Goal: Find specific page/section: Find specific page/section

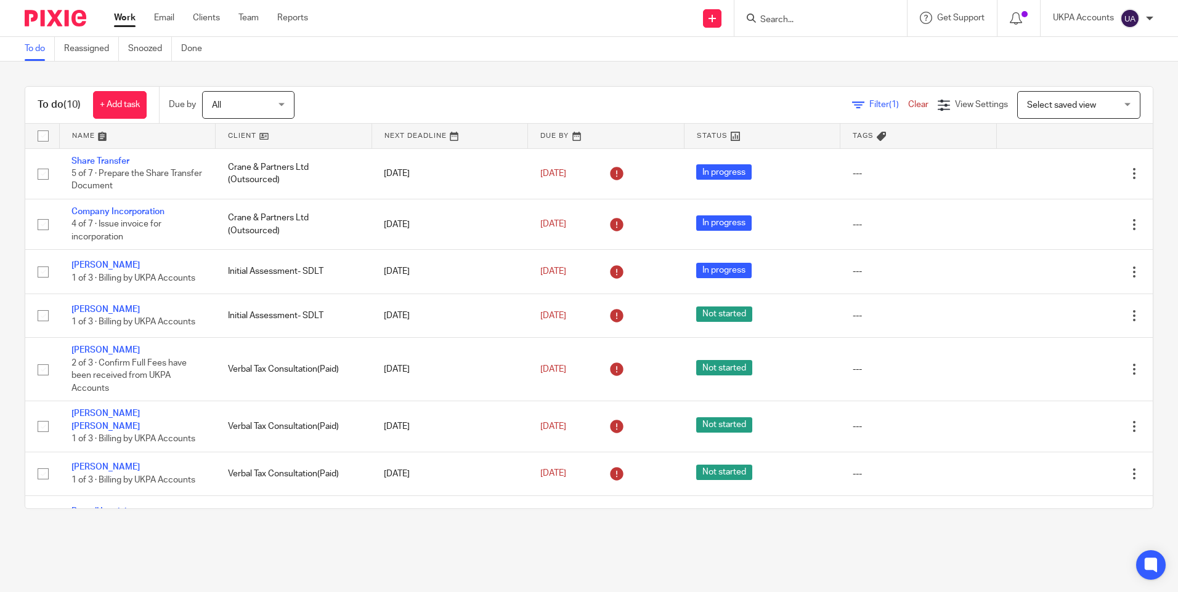
click at [34, 51] on link "To do" at bounding box center [40, 49] width 30 height 24
click at [152, 46] on link "Snoozed" at bounding box center [150, 49] width 44 height 24
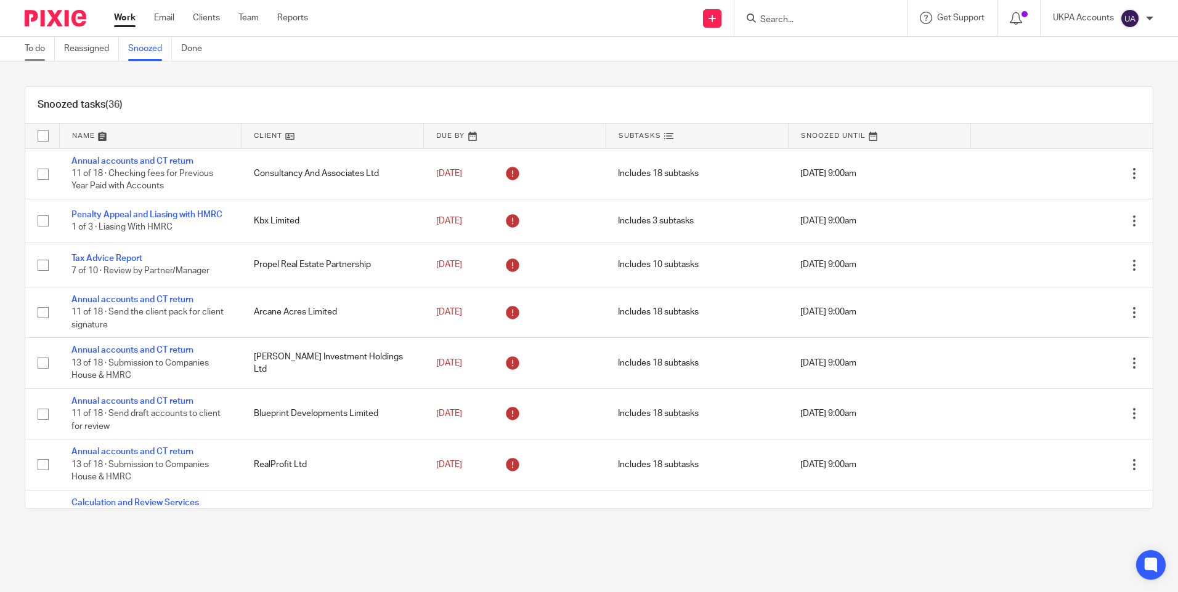
click at [33, 46] on link "To do" at bounding box center [40, 49] width 30 height 24
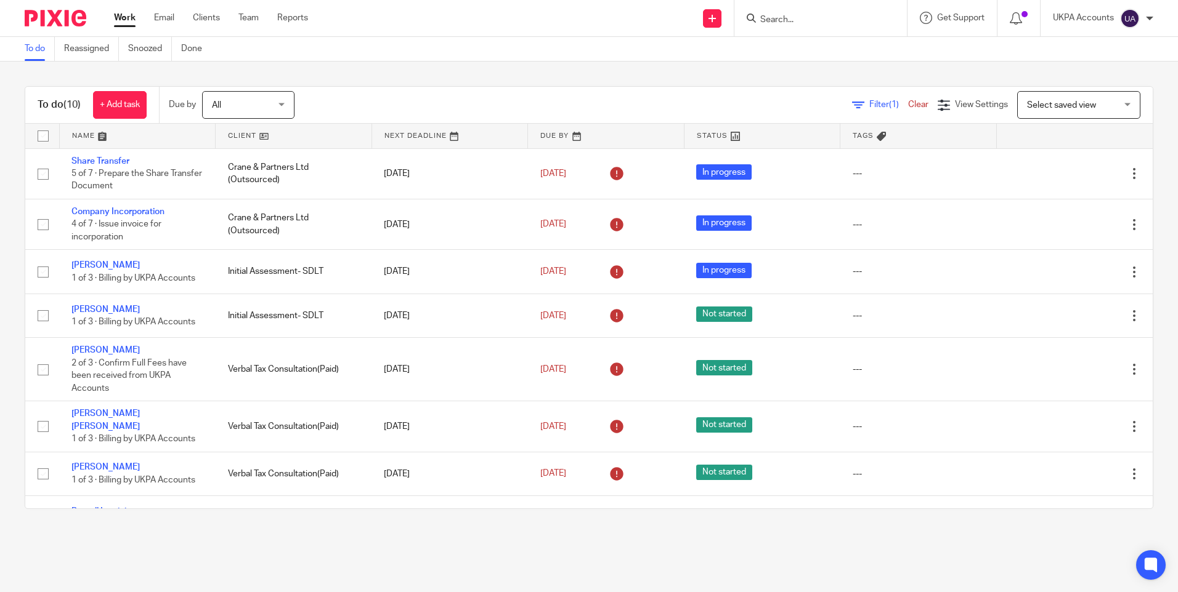
click at [822, 20] on input "Search" at bounding box center [814, 20] width 111 height 11
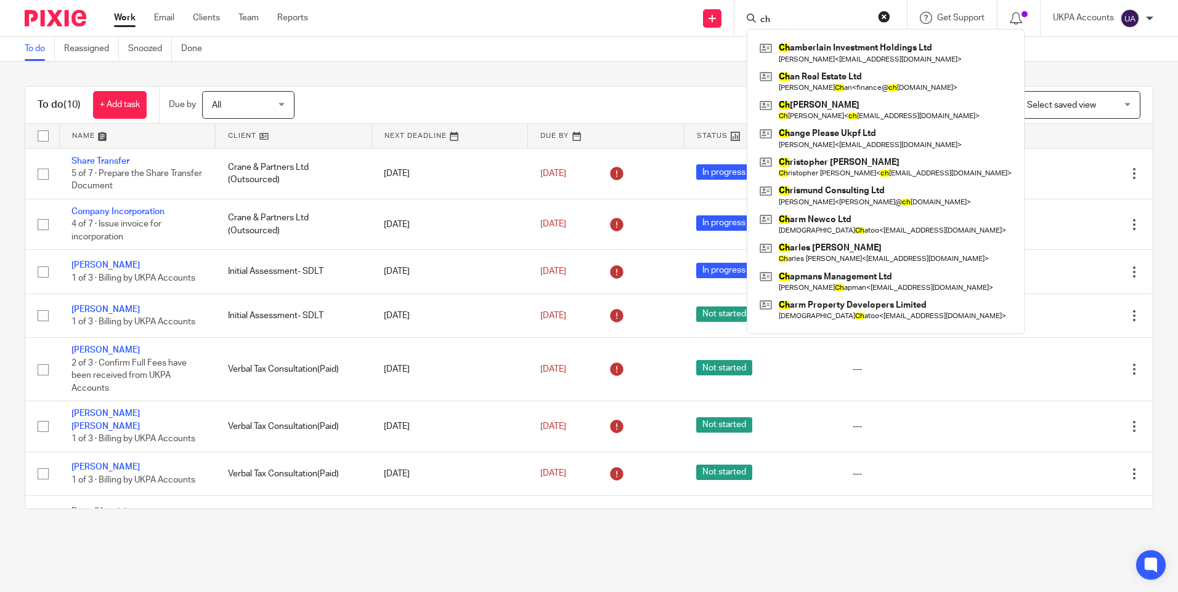
type input "c"
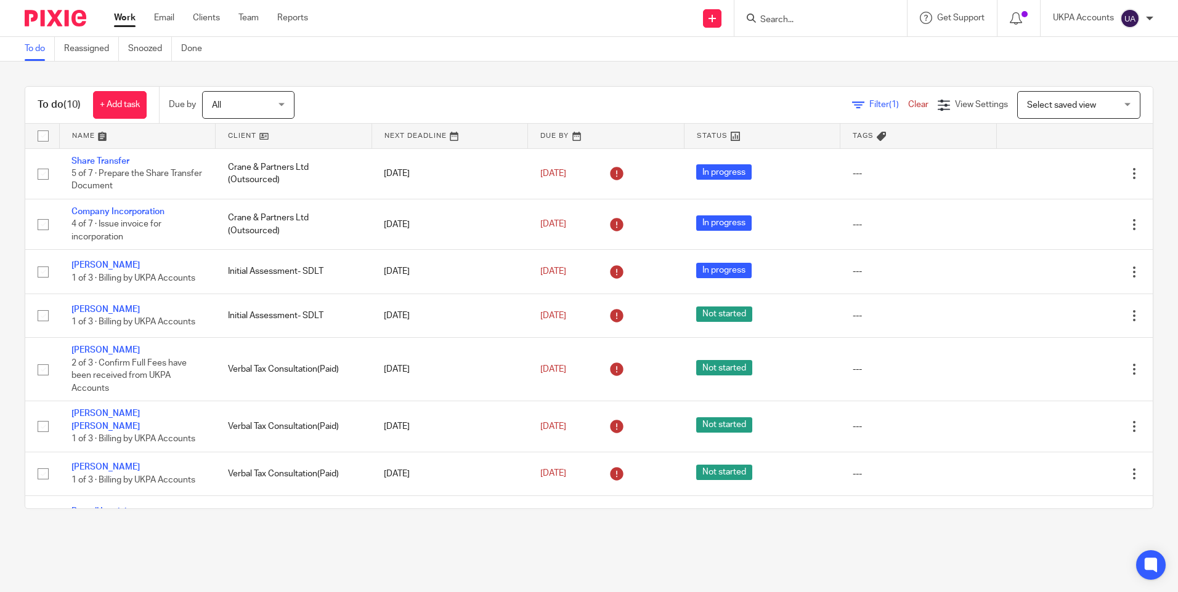
click at [782, 27] on div at bounding box center [820, 18] width 172 height 36
click at [783, 21] on input "Search" at bounding box center [814, 20] width 111 height 11
type input "lafam"
click at [799, 56] on link at bounding box center [870, 53] width 229 height 28
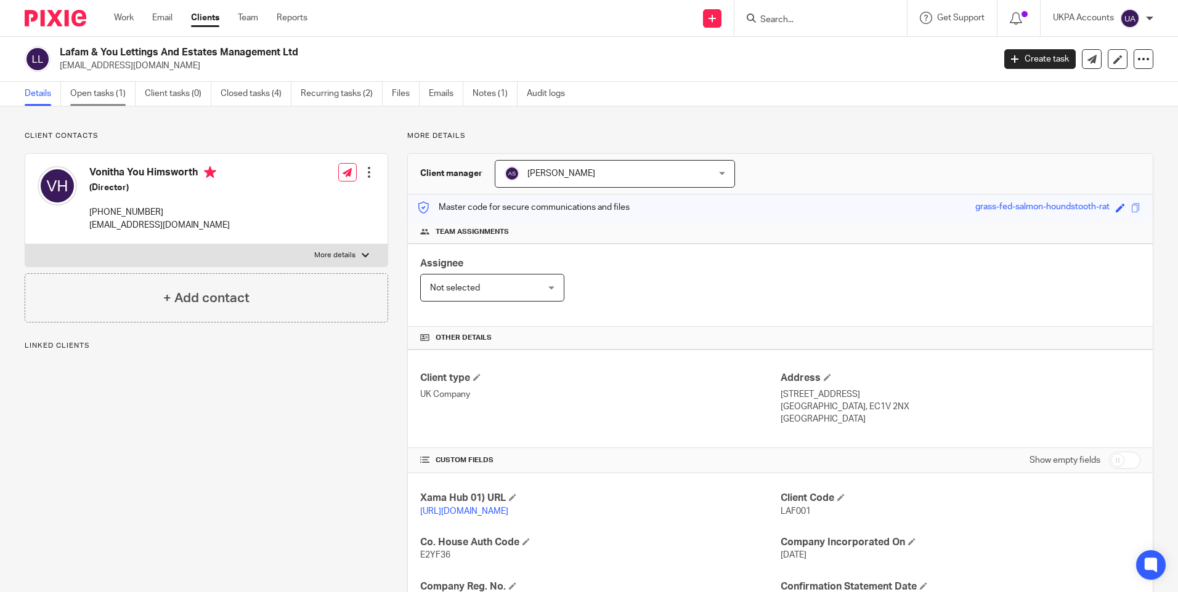
click at [109, 96] on link "Open tasks (1)" at bounding box center [102, 94] width 65 height 24
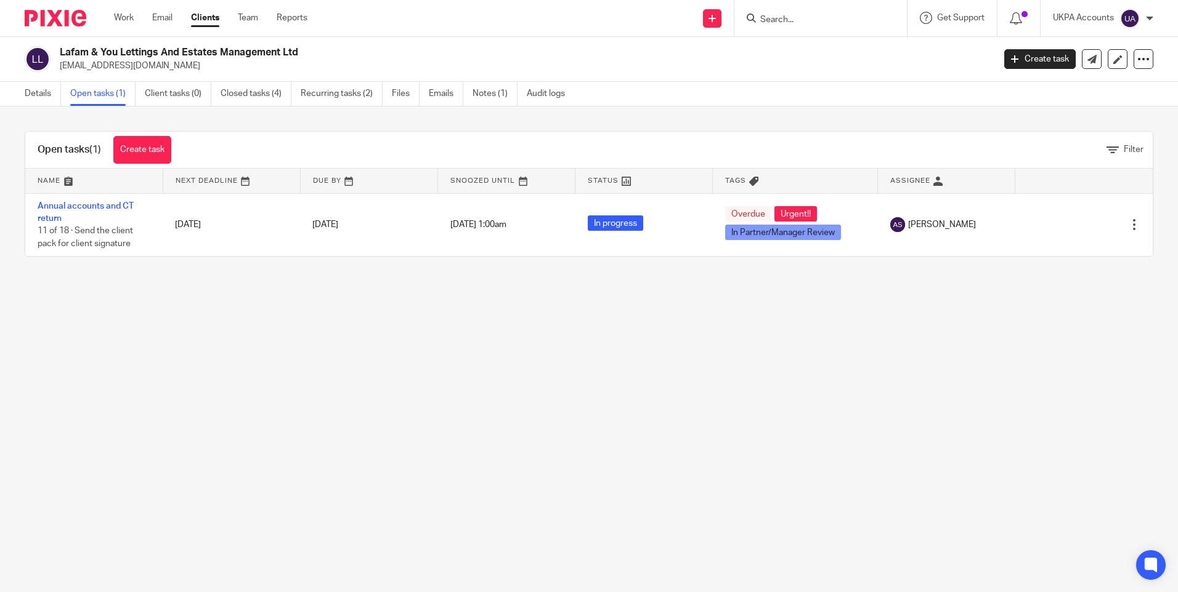
click at [485, 90] on link "Notes (1)" at bounding box center [494, 94] width 45 height 24
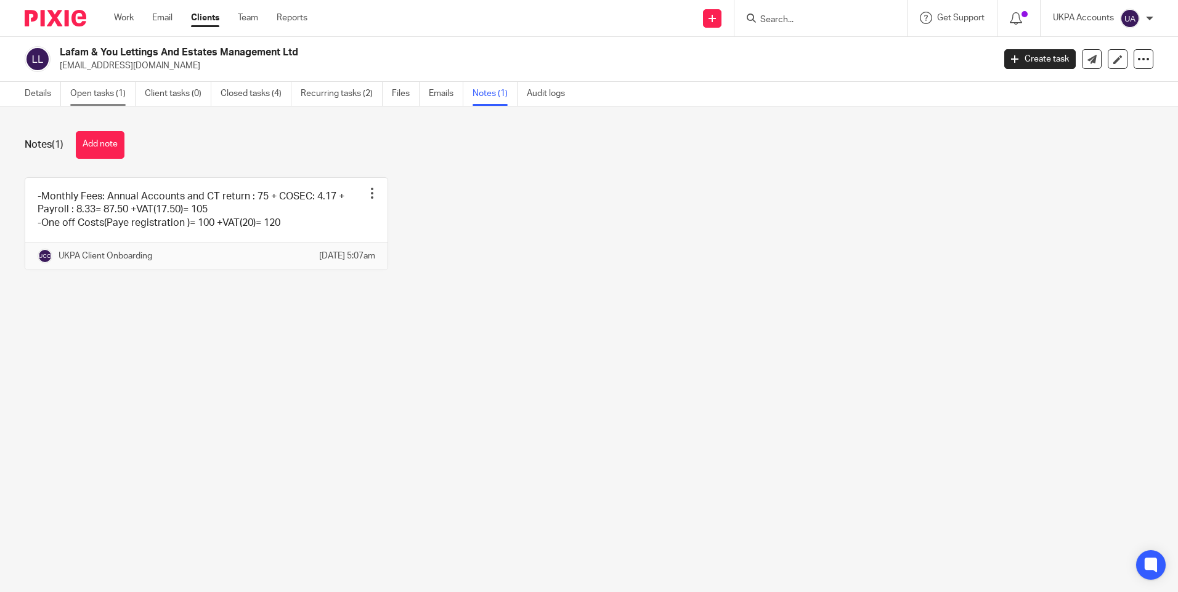
click at [105, 93] on link "Open tasks (1)" at bounding box center [102, 94] width 65 height 24
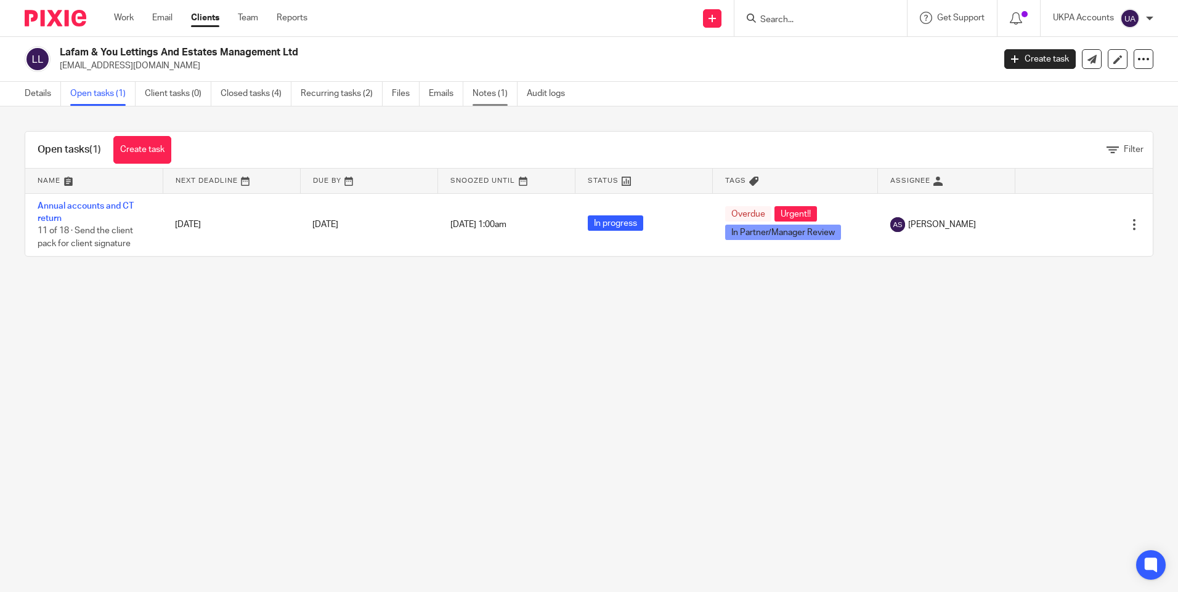
click at [491, 100] on link "Notes (1)" at bounding box center [494, 94] width 45 height 24
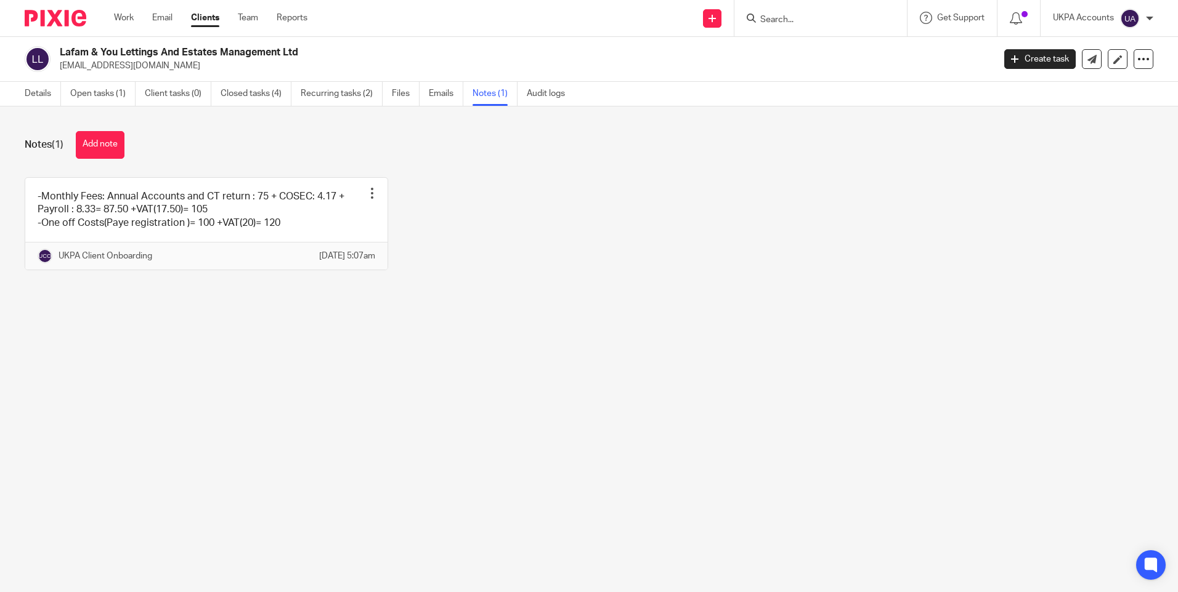
click at [706, 243] on div "-Monthly Fees: Annual Accounts and CT return : 75 + COSEC: 4.17 + Payroll : 8.3…" at bounding box center [579, 232] width 1147 height 111
click at [111, 94] on link "Open tasks (1)" at bounding box center [102, 94] width 65 height 24
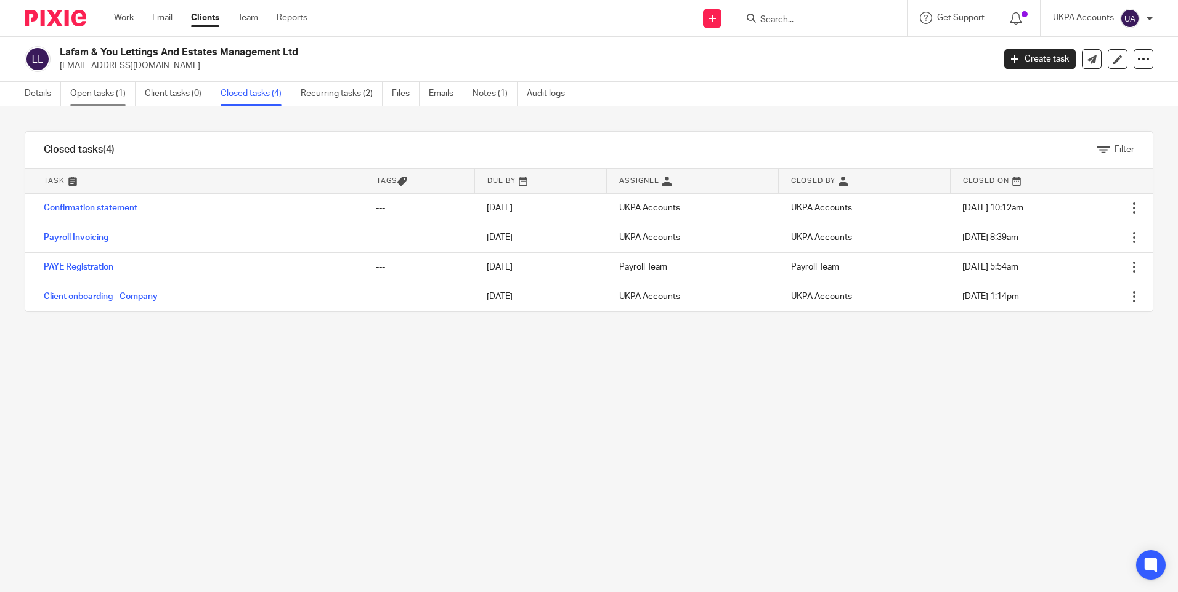
click at [111, 99] on link "Open tasks (1)" at bounding box center [102, 94] width 65 height 24
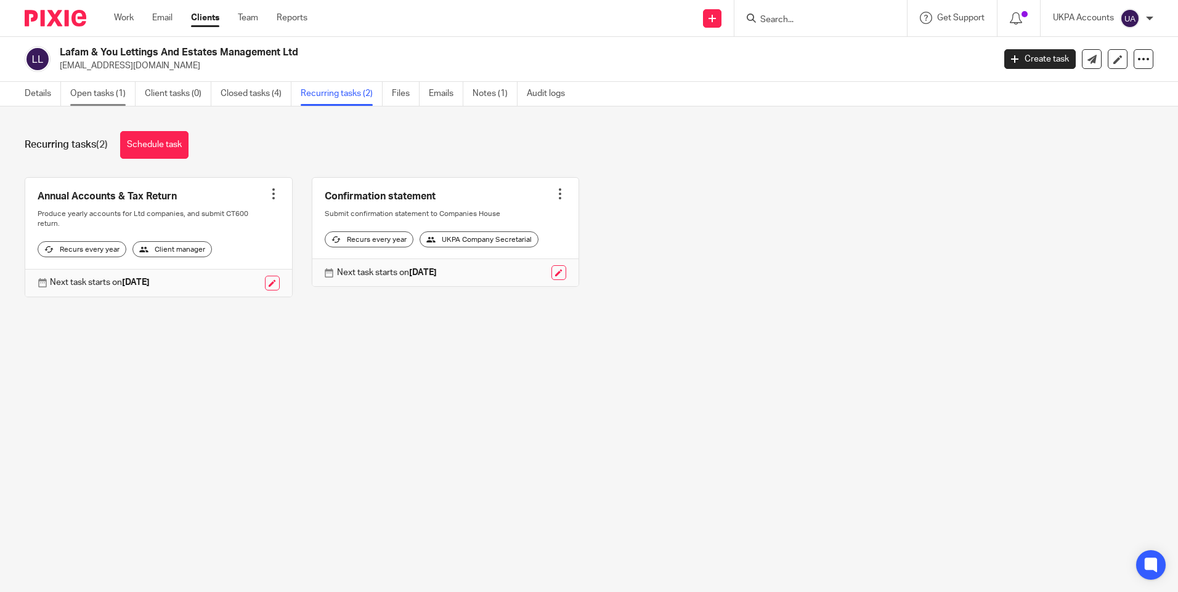
click at [110, 90] on link "Open tasks (1)" at bounding box center [102, 94] width 65 height 24
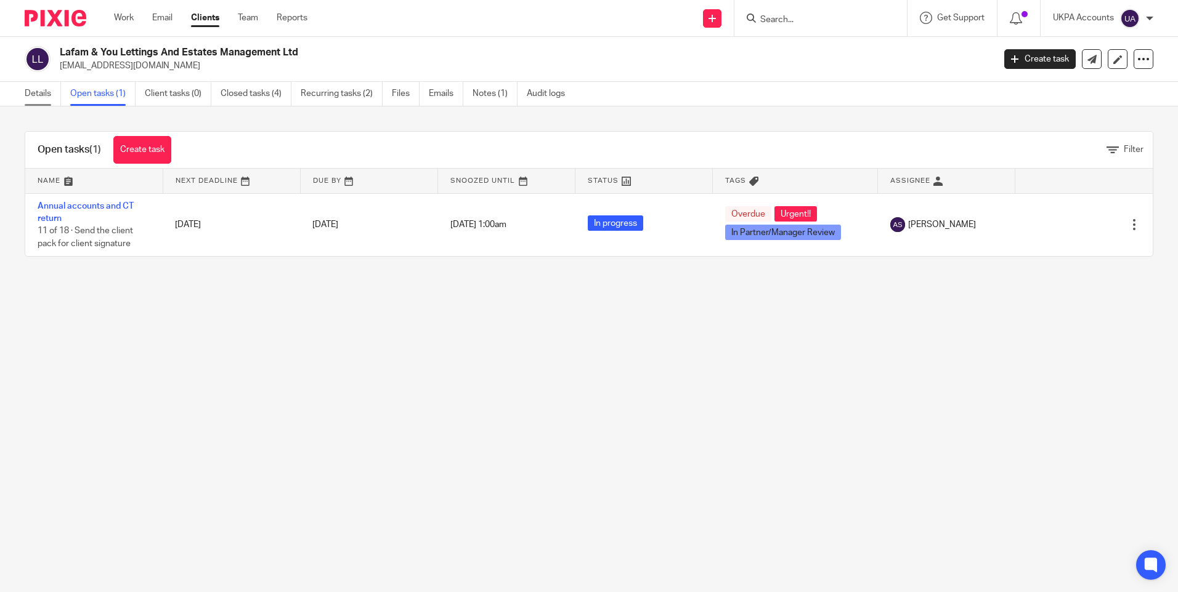
click at [47, 93] on link "Details" at bounding box center [43, 94] width 36 height 24
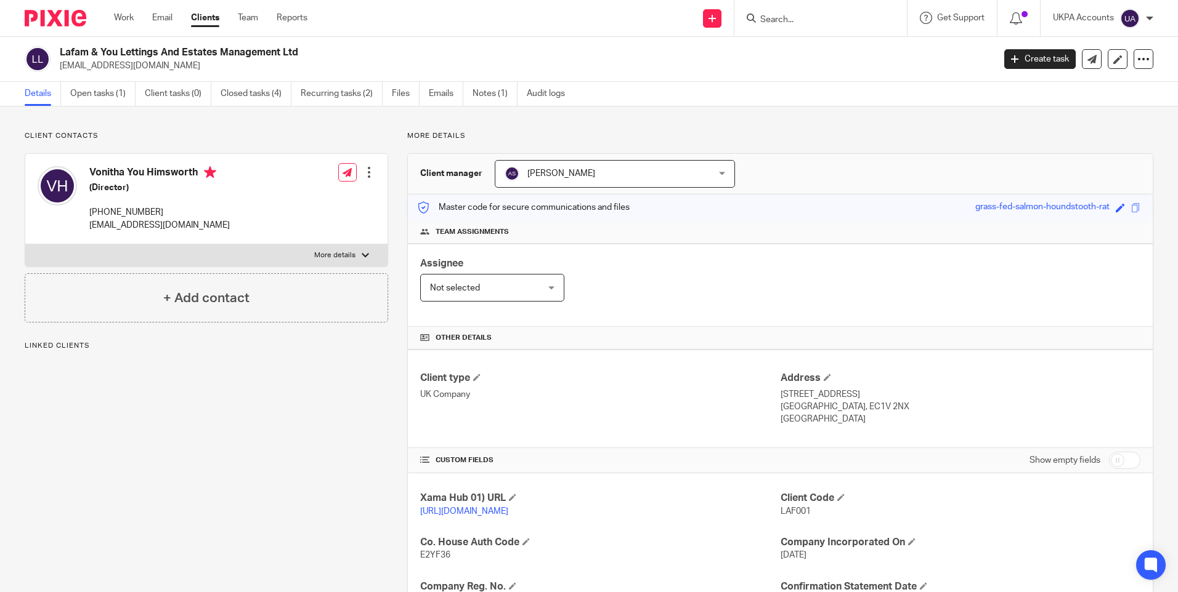
scroll to position [123, 0]
